Goal: Find specific page/section: Find specific page/section

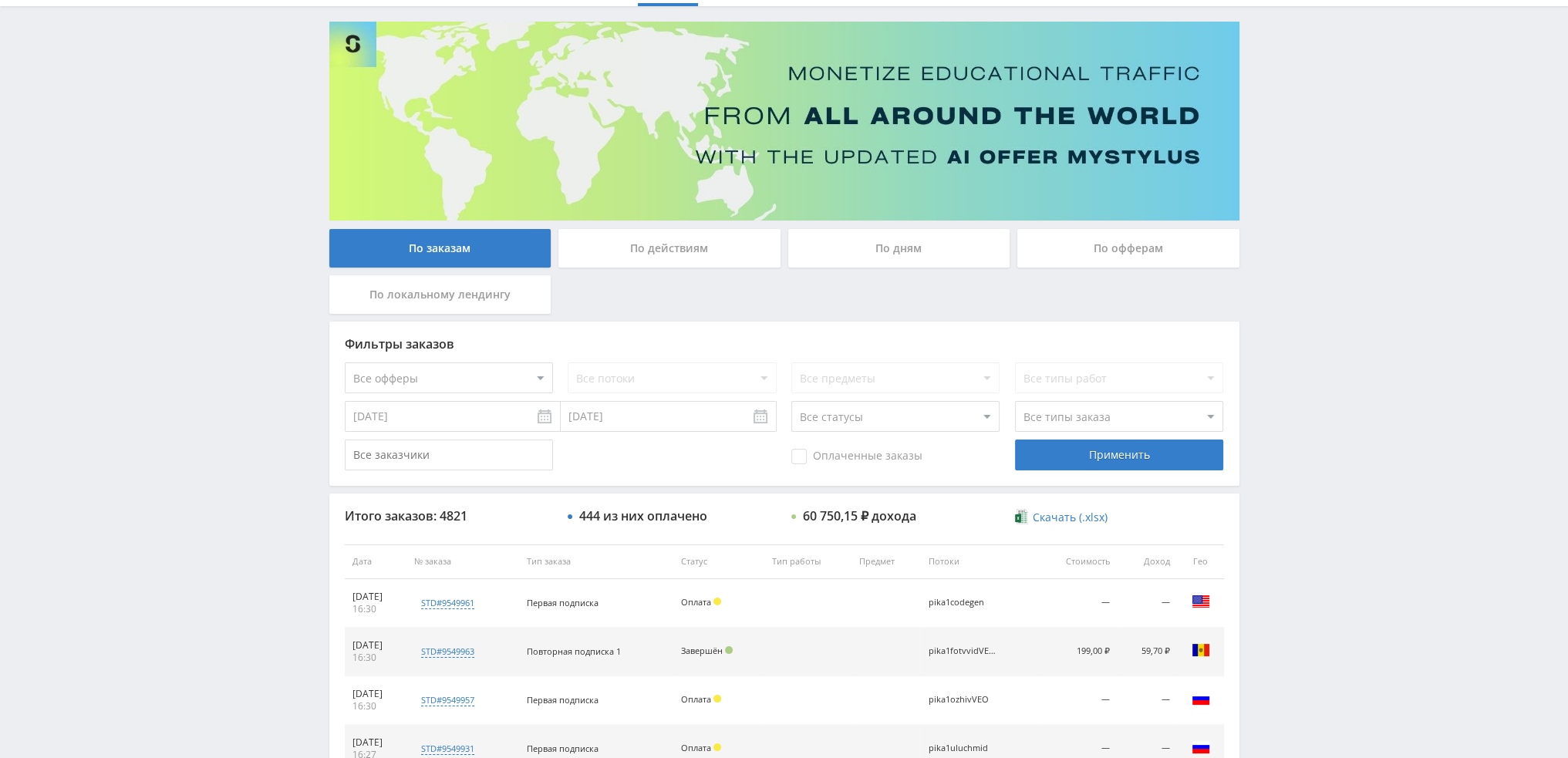
scroll to position [71, 0]
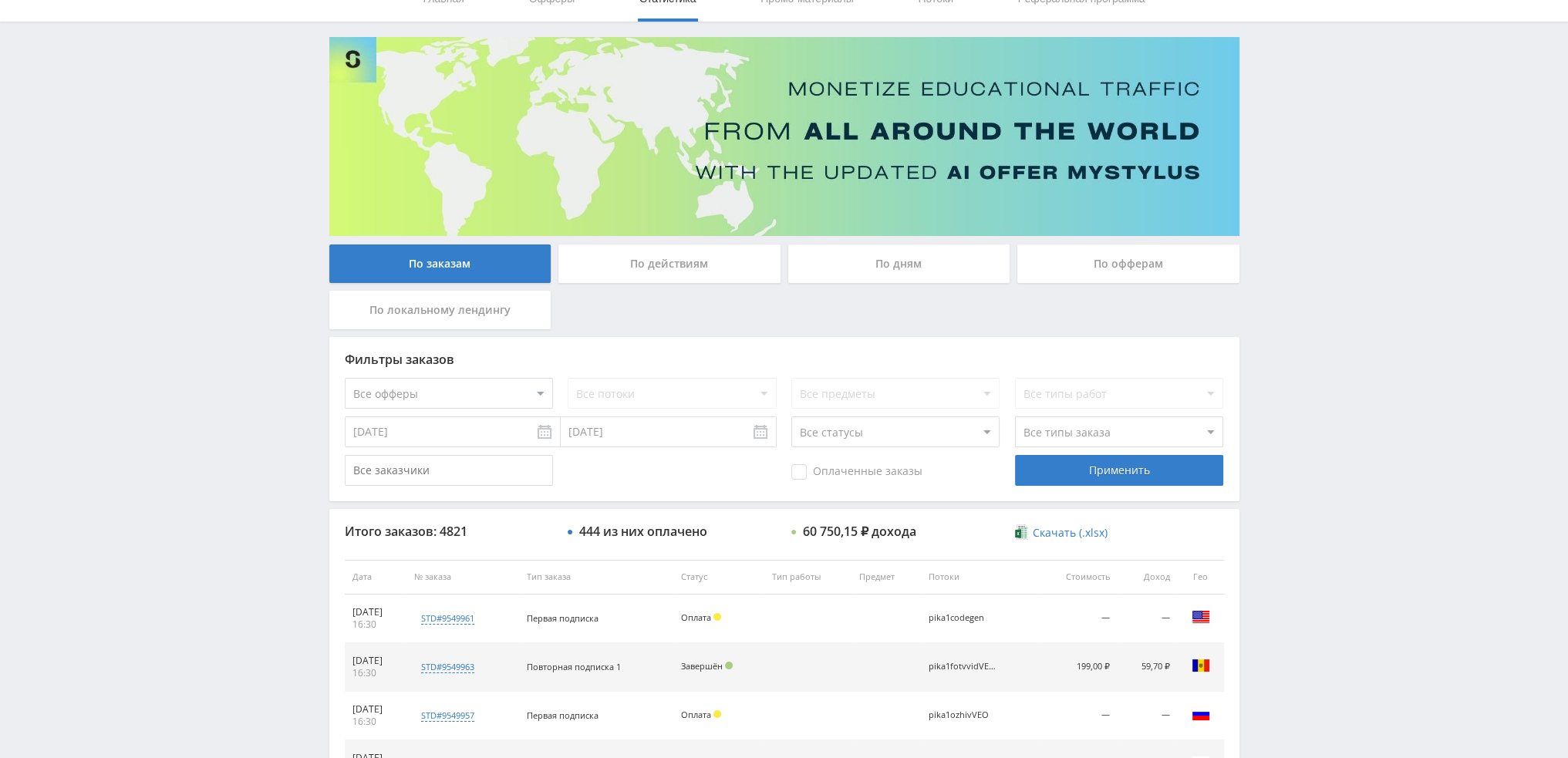
click at [858, 263] on div "По дням" at bounding box center [899, 263] width 222 height 38
click at [0, 0] on input "По дням" at bounding box center [0, 0] width 0 height 0
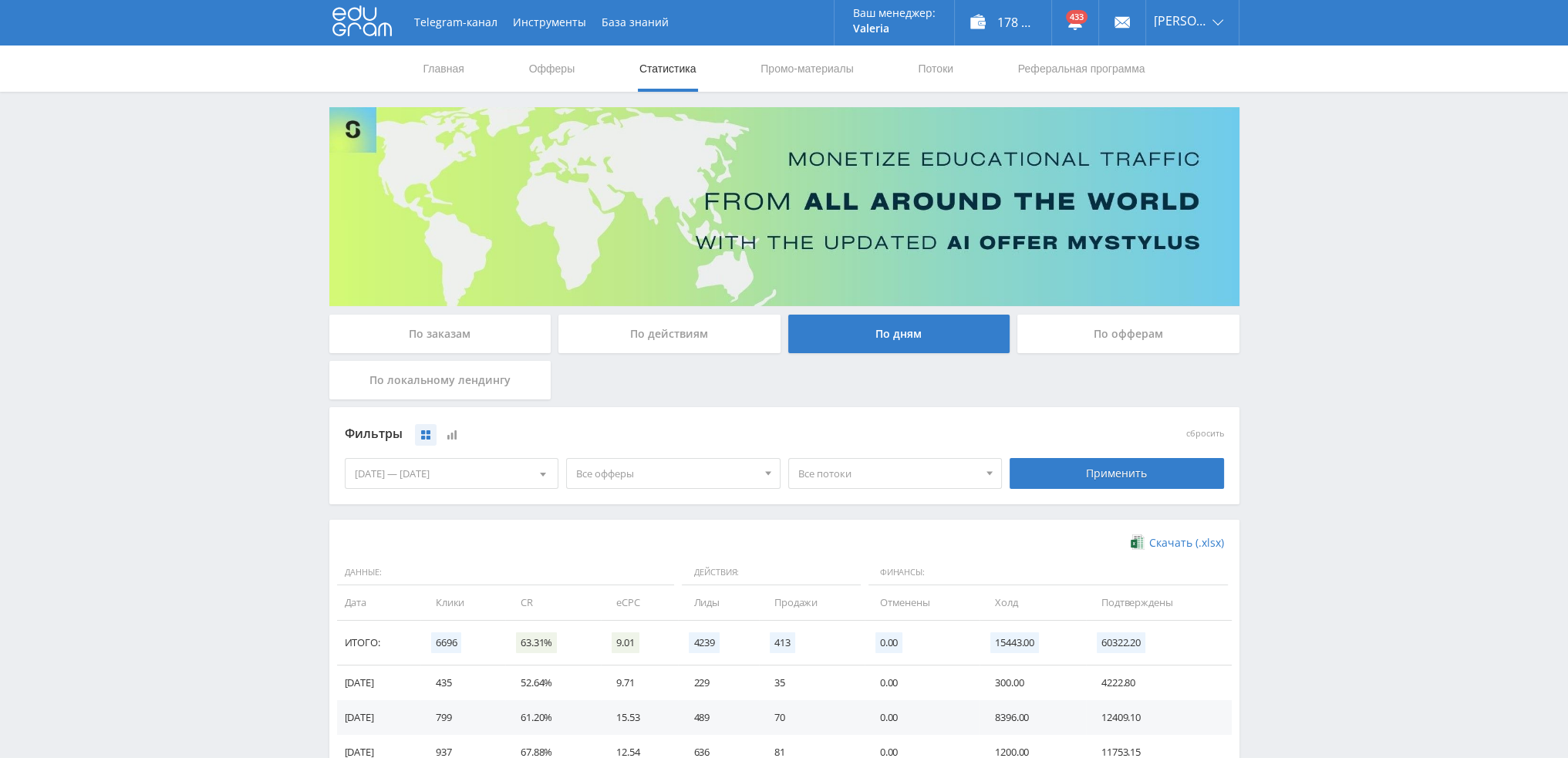
scroll to position [0, 0]
